Goal: Find specific page/section: Find specific page/section

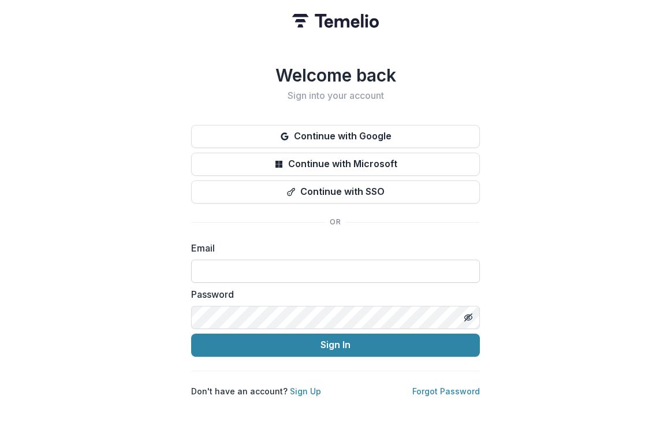
click at [270, 267] on input at bounding box center [335, 270] width 289 height 23
type input "**********"
click at [191, 333] on button "Sign In" at bounding box center [335, 344] width 289 height 23
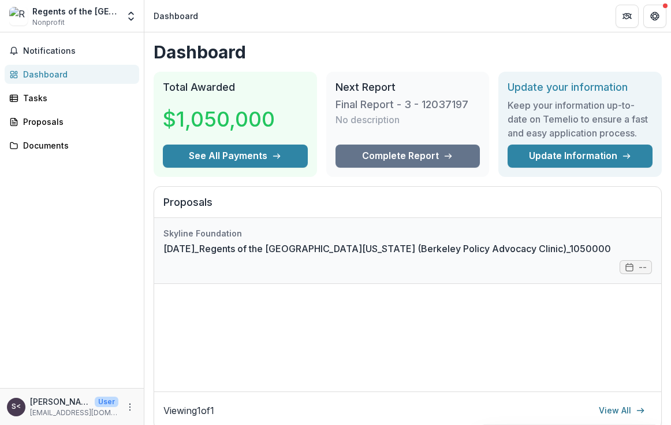
click at [262, 251] on link "[DATE]_Regents of the [GEOGRAPHIC_DATA][US_STATE] (Berkeley Policy Advocacy Cli…" at bounding box center [388, 249] width 448 height 14
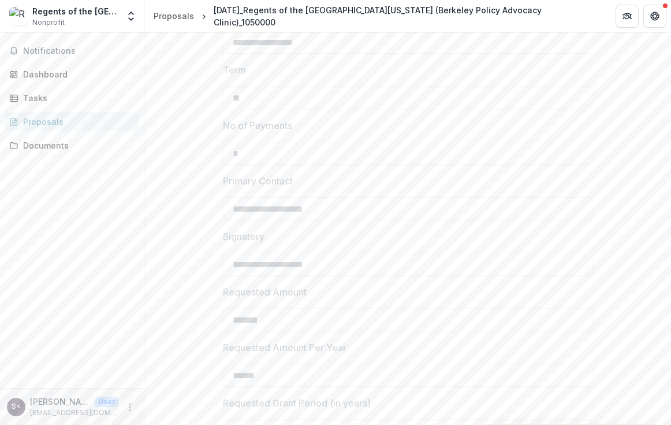
scroll to position [321, 0]
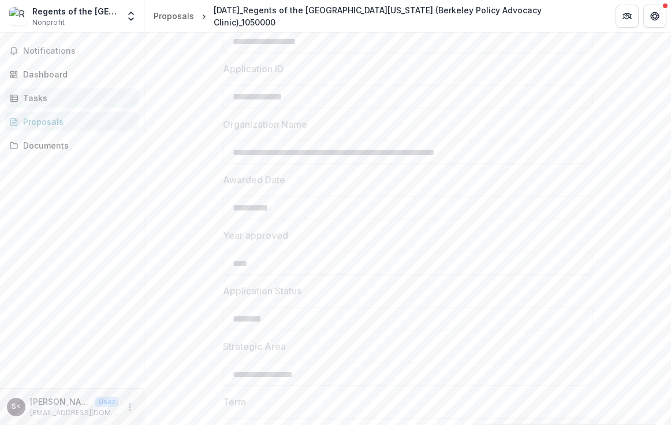
click at [65, 96] on div "Tasks" at bounding box center [76, 98] width 107 height 12
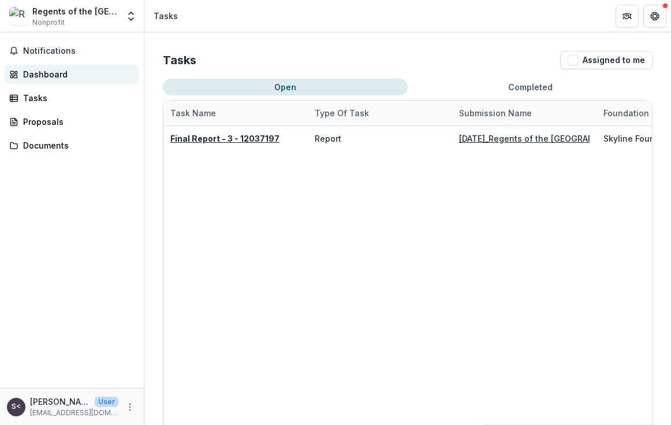
click at [64, 79] on div "Dashboard" at bounding box center [76, 74] width 107 height 12
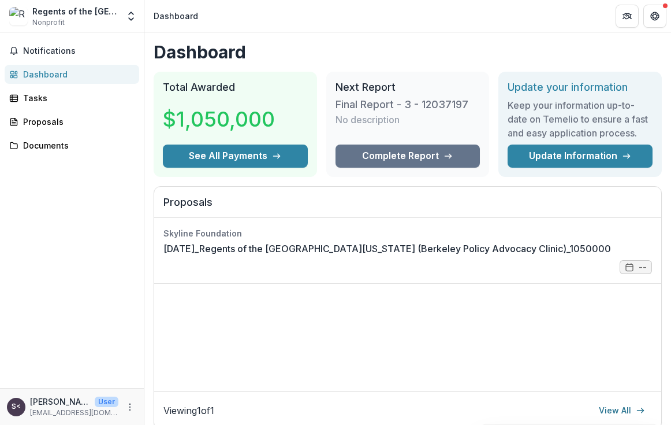
click at [373, 107] on h3 "Final Report - 3 - 12037197" at bounding box center [402, 104] width 133 height 13
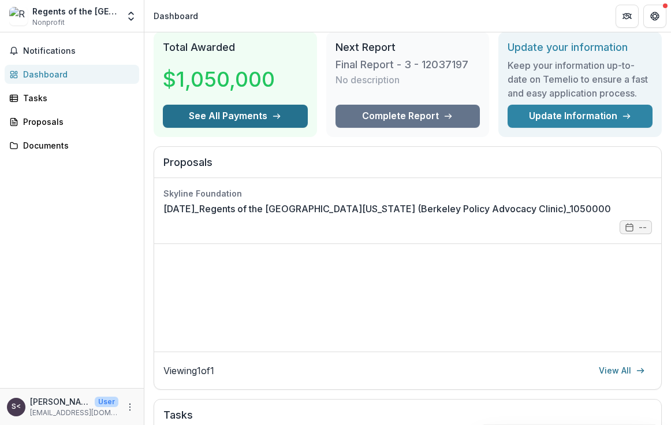
scroll to position [42, 0]
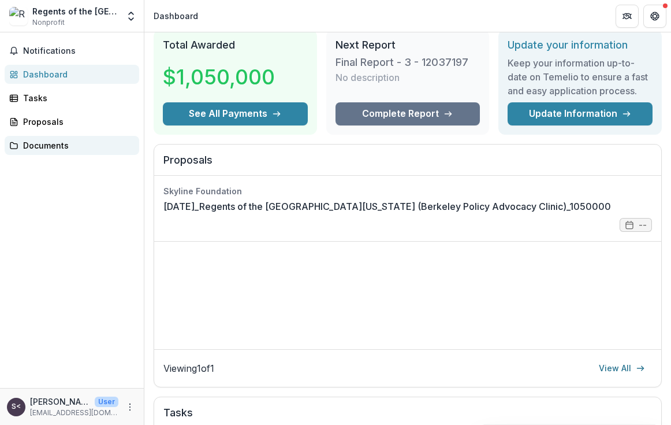
click at [49, 143] on div "Documents" at bounding box center [76, 145] width 107 height 12
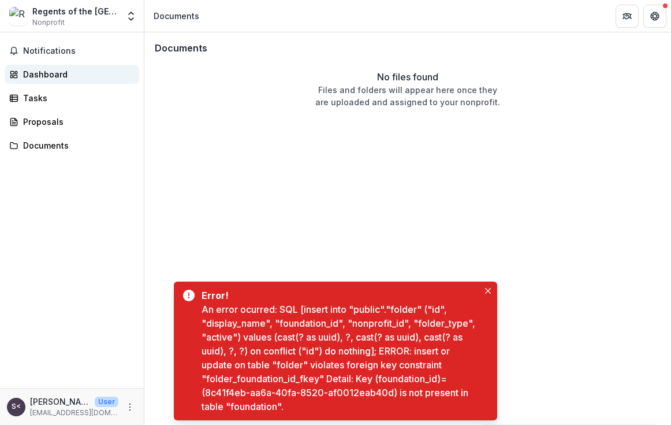
click at [49, 73] on div "Dashboard" at bounding box center [76, 74] width 107 height 12
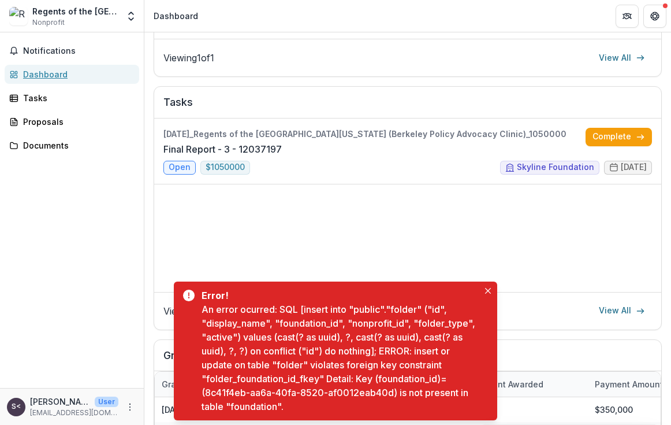
scroll to position [400, 0]
